Goal: Find specific page/section

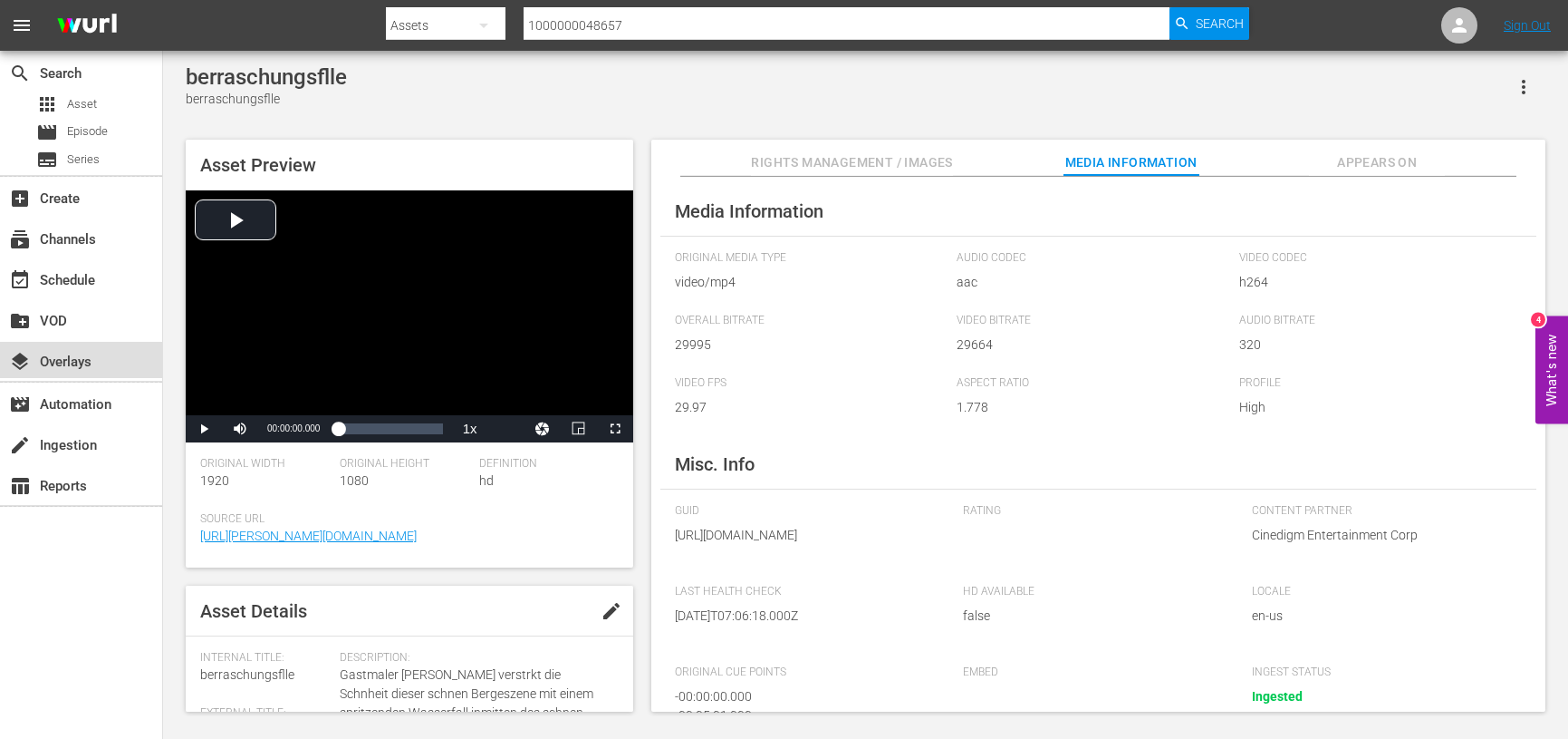
click at [71, 352] on div "layers Overlays" at bounding box center [50, 358] width 102 height 16
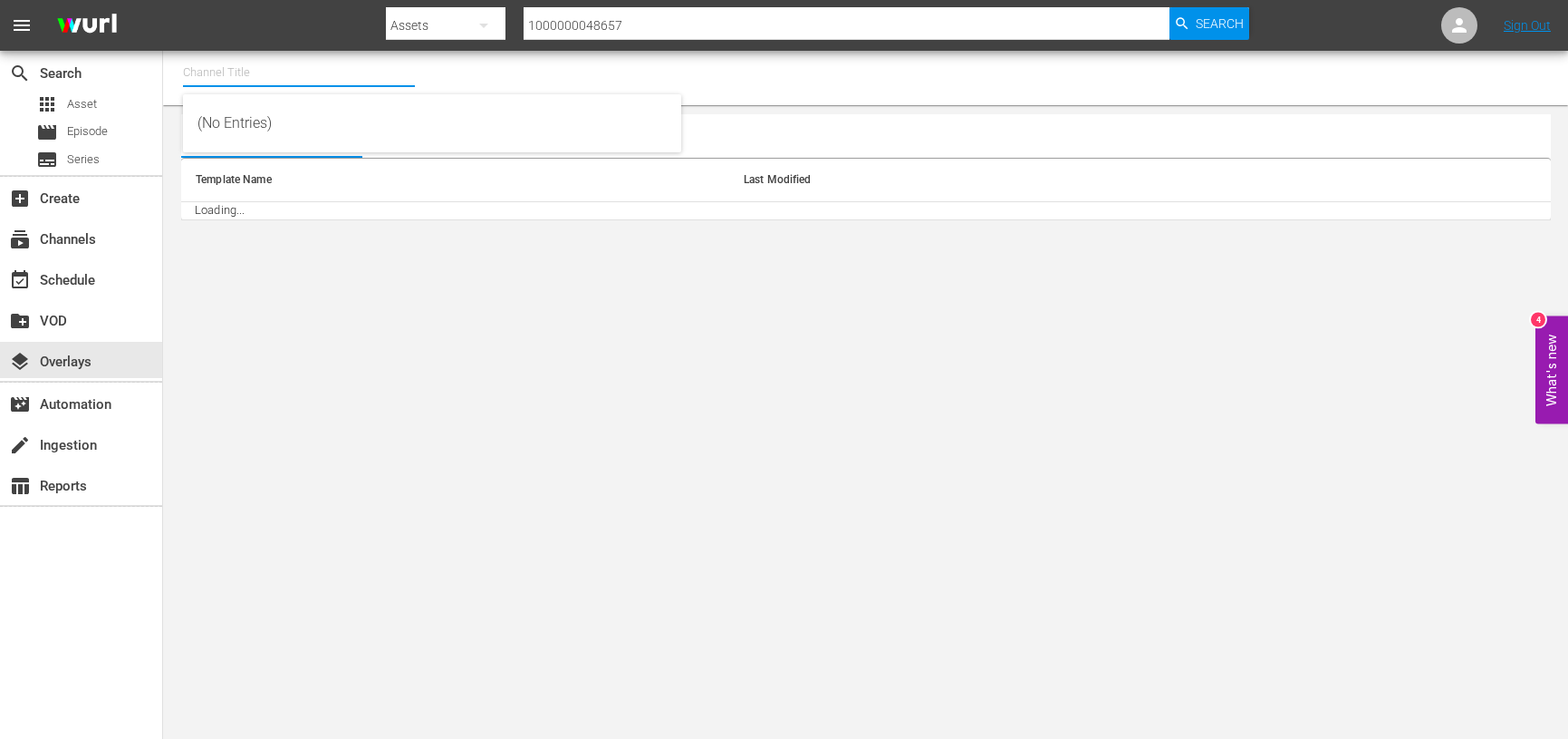
click at [265, 70] on input "text" at bounding box center [299, 72] width 232 height 44
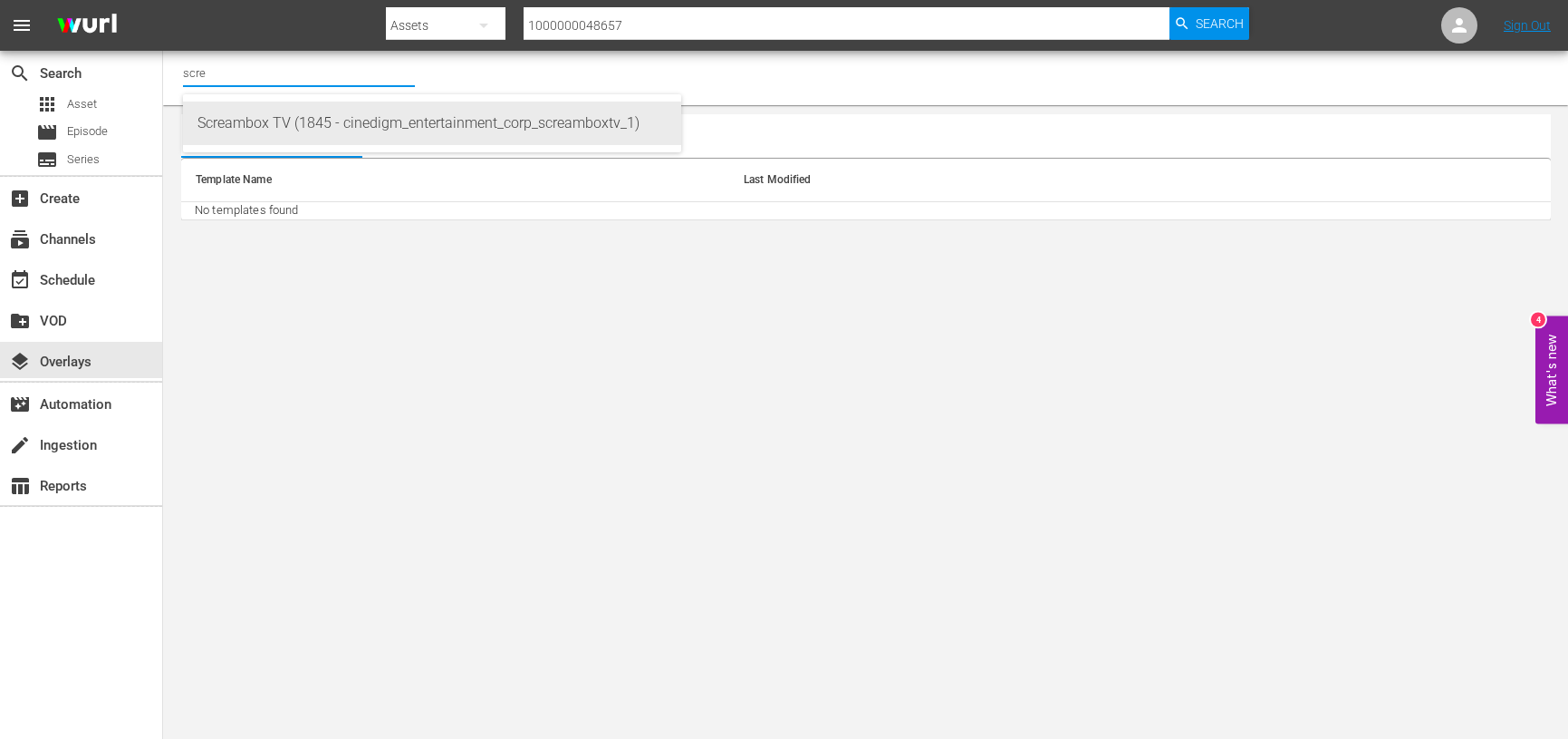
click at [277, 107] on div "Screambox TV (1845 - cinedigm_entertainment_corp_screamboxtv_1)" at bounding box center [432, 123] width 469 height 44
type input "Screambox TV (1845 - cinedigm_entertainment_corp_screamboxtv_1)"
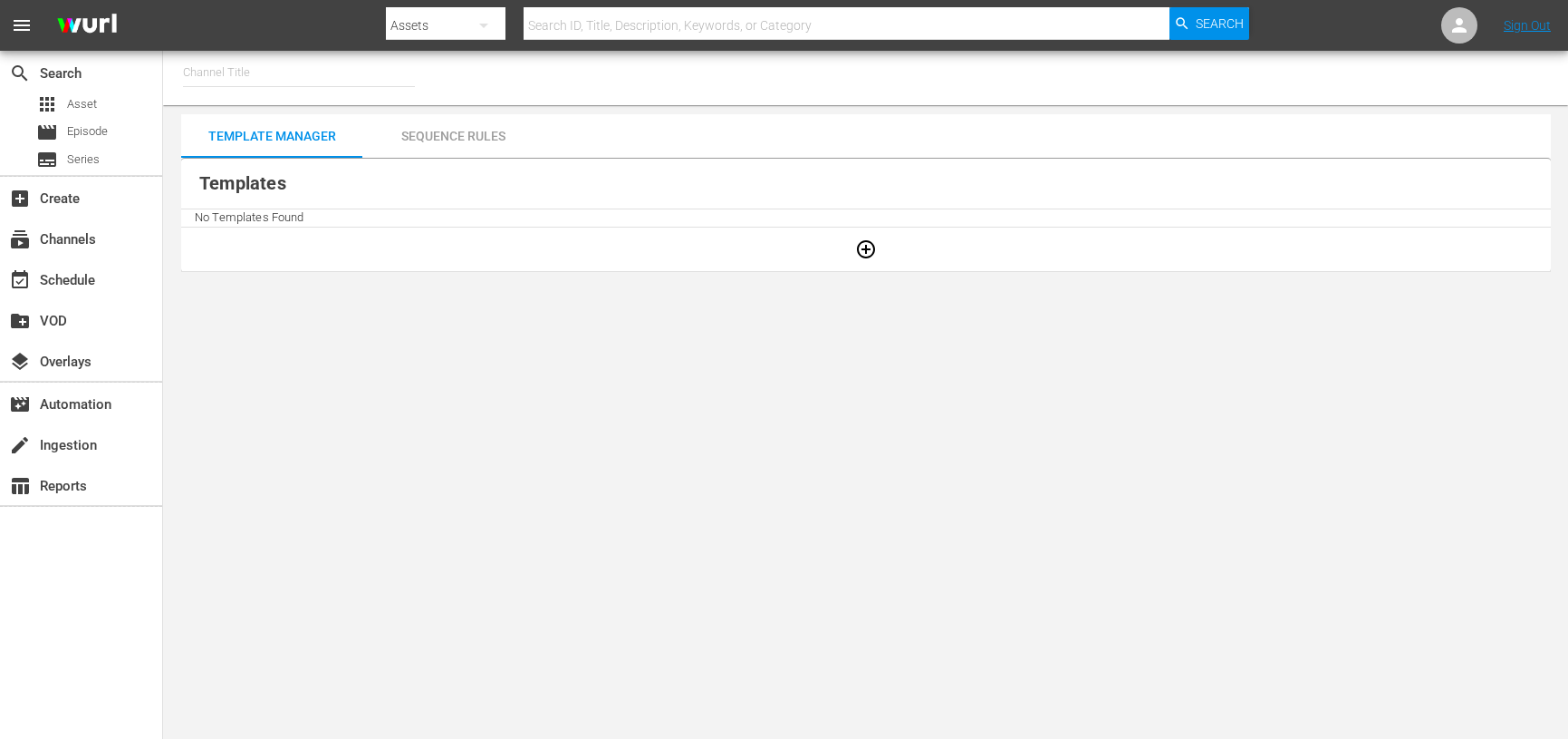
type input "Screambox TV (1845)"
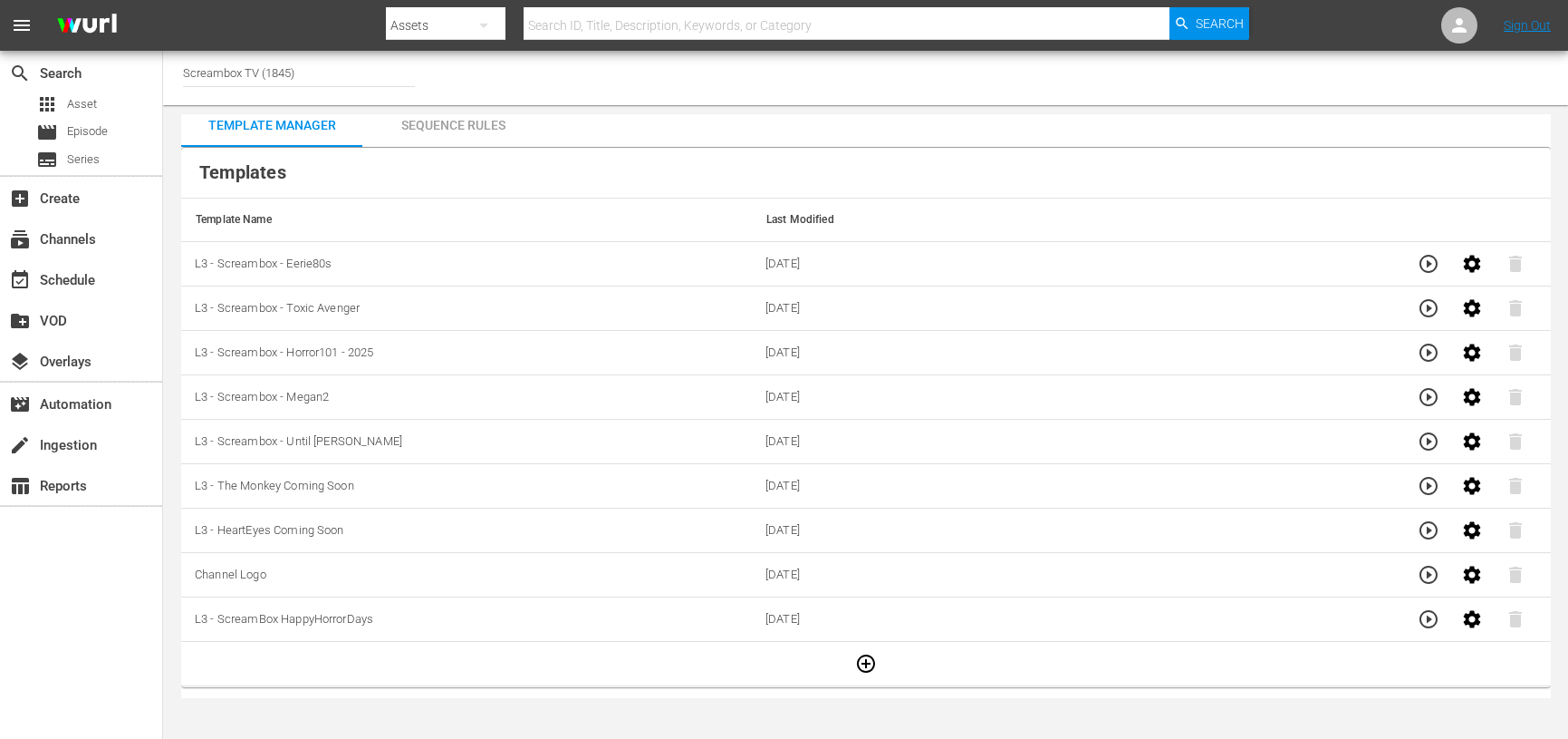
scroll to position [15, 0]
click at [863, 664] on icon "button" at bounding box center [865, 661] width 21 height 21
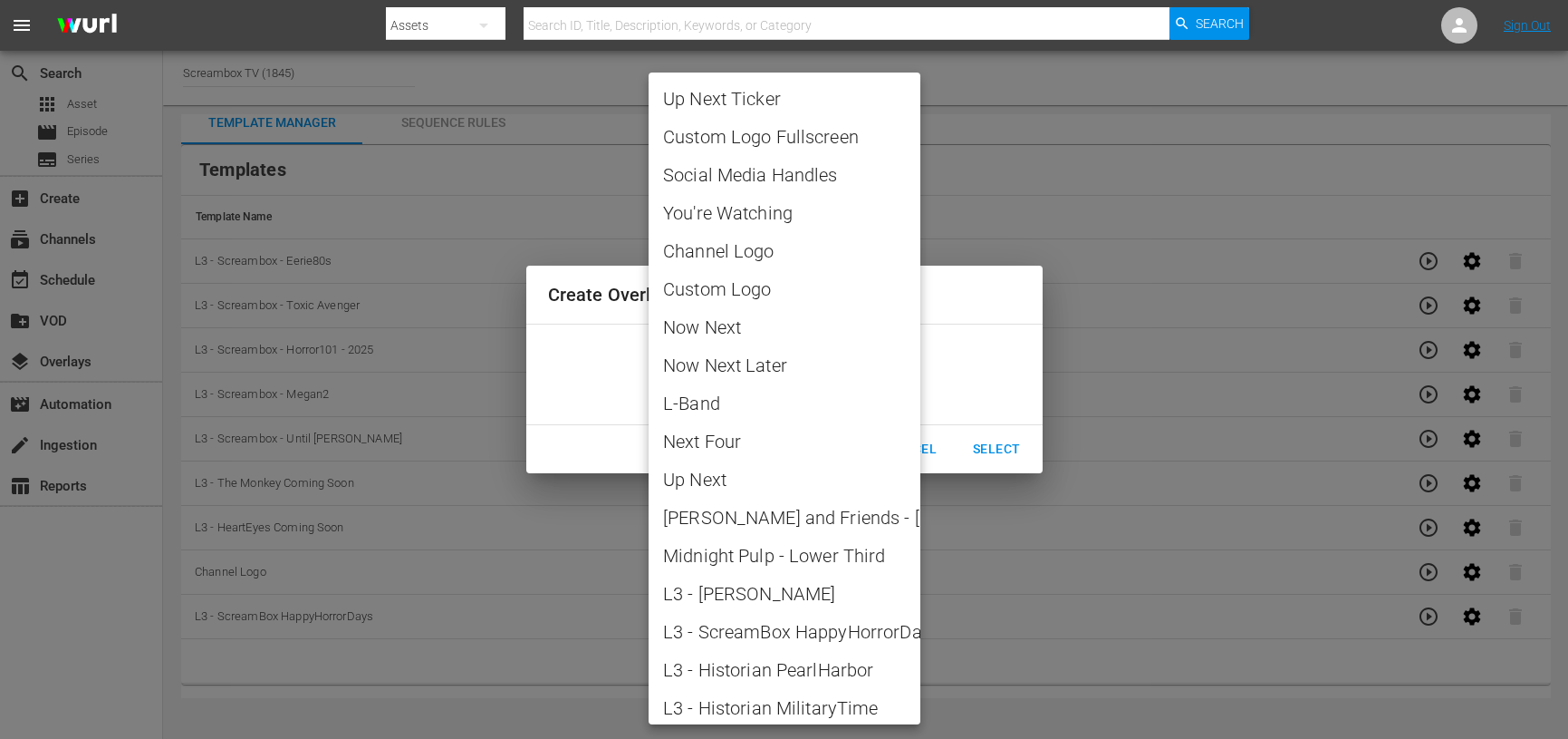
click at [858, 381] on body "menu Search By Assets Search ID, Title, Description, Keywords, or Category Sear…" at bounding box center [784, 369] width 1568 height 739
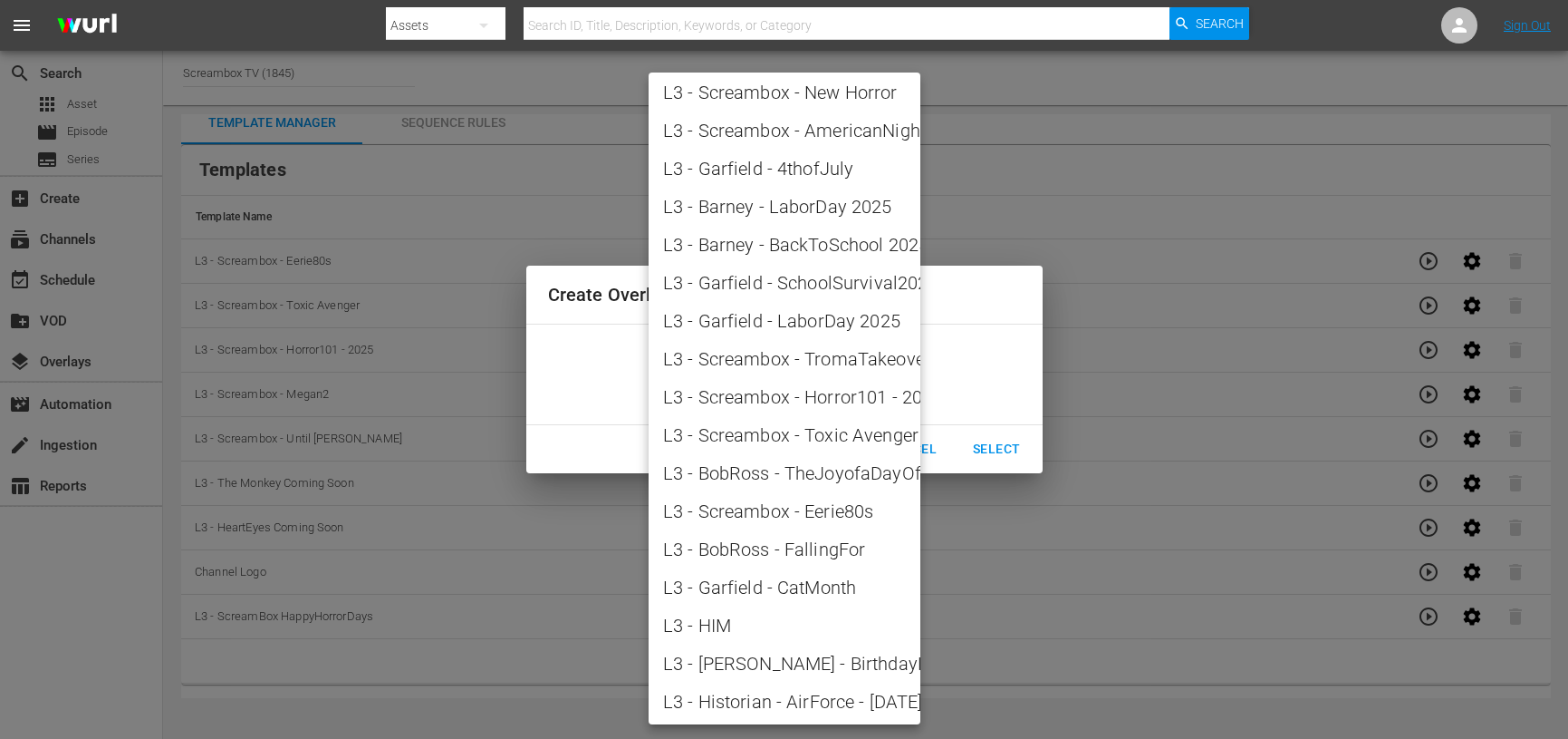
scroll to position [2104, 0]
click at [549, 709] on div at bounding box center [784, 369] width 1568 height 739
